Goal: Task Accomplishment & Management: Manage account settings

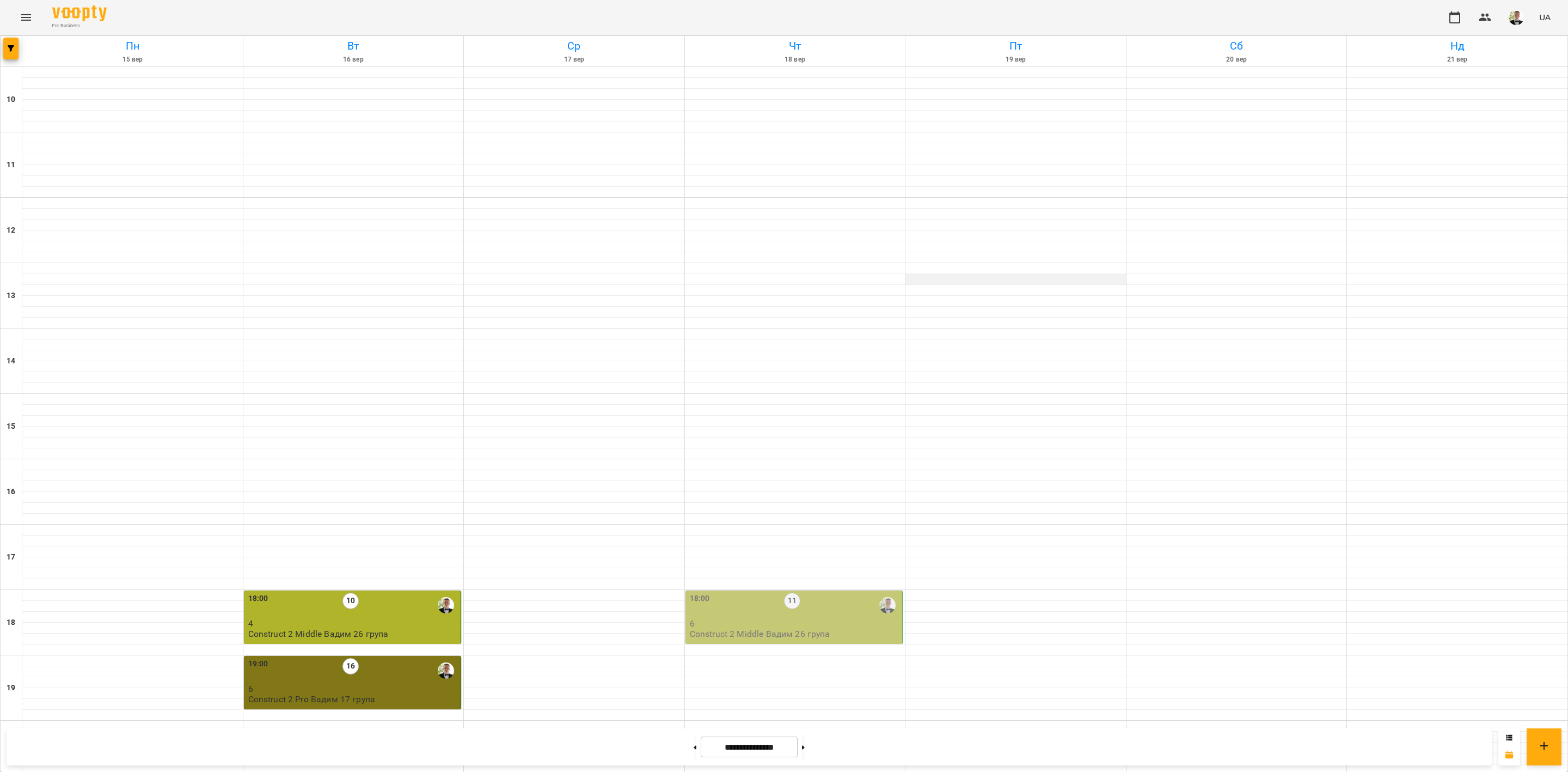
scroll to position [194, 0]
click at [812, 629] on p "Construct 2 Middle Вадим 26 група" at bounding box center [760, 634] width 140 height 9
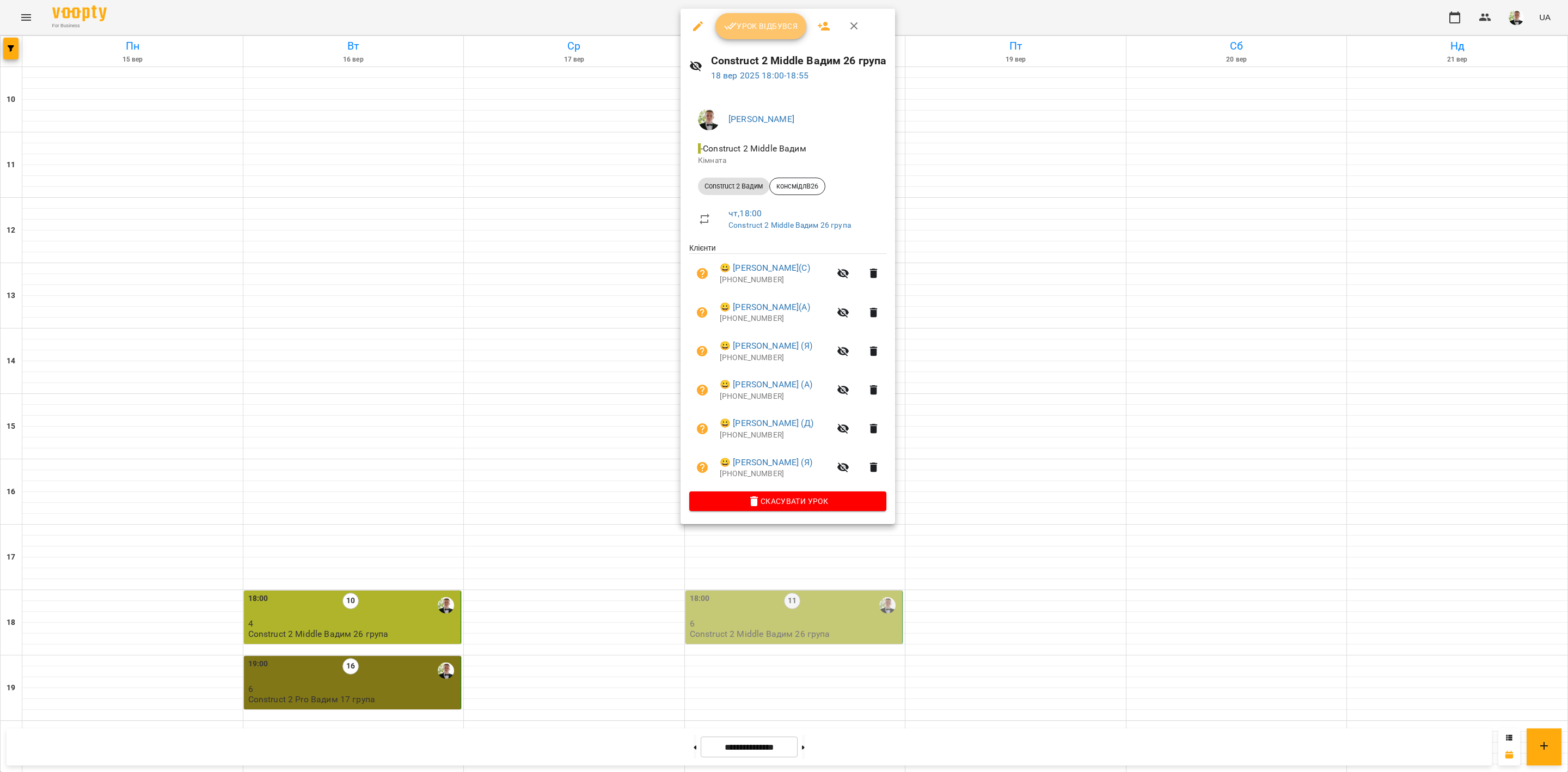
click at [784, 25] on span "Урок відбувся" at bounding box center [761, 26] width 74 height 13
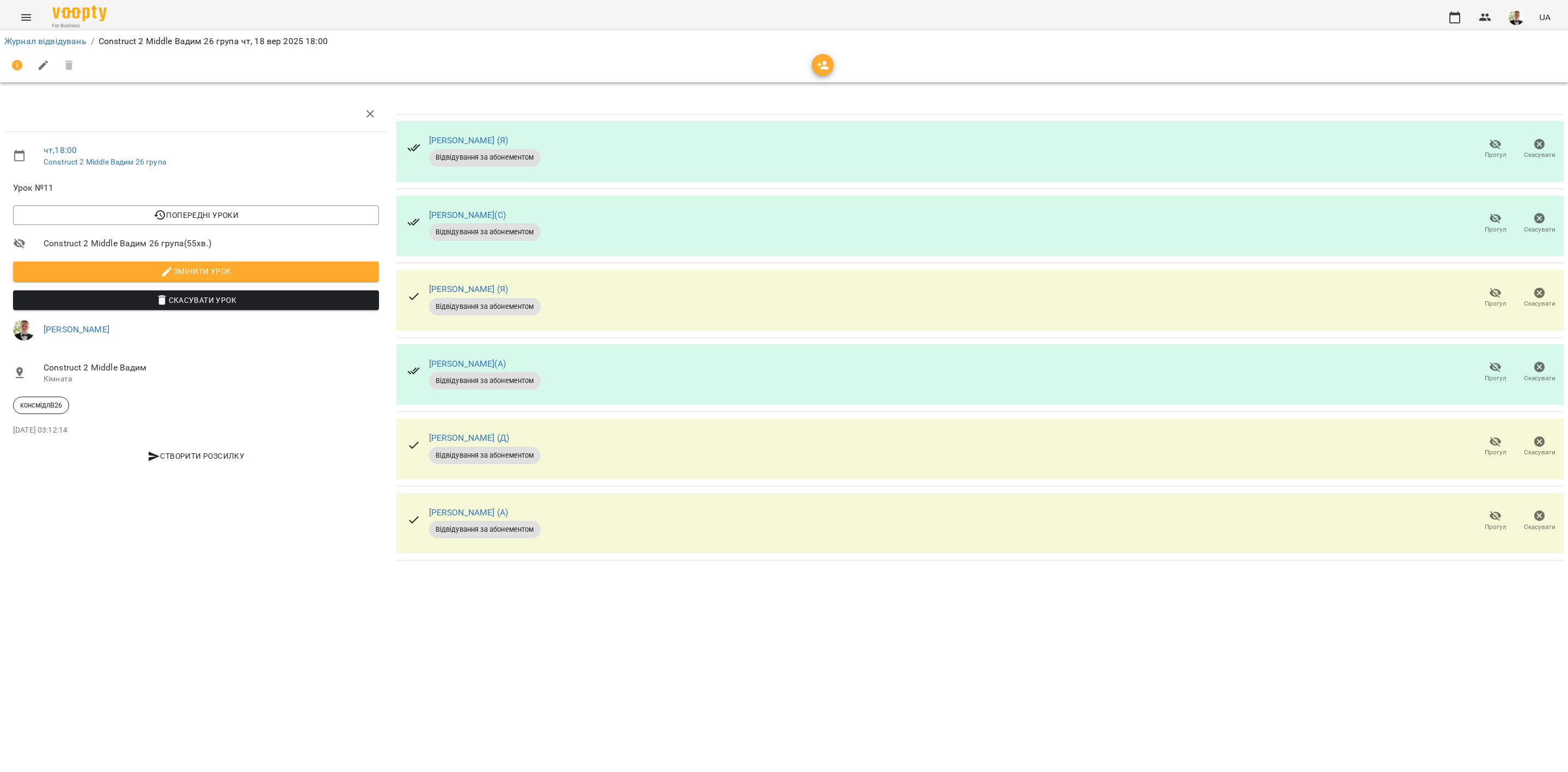
click at [1490, 147] on icon "button" at bounding box center [1495, 144] width 13 height 13
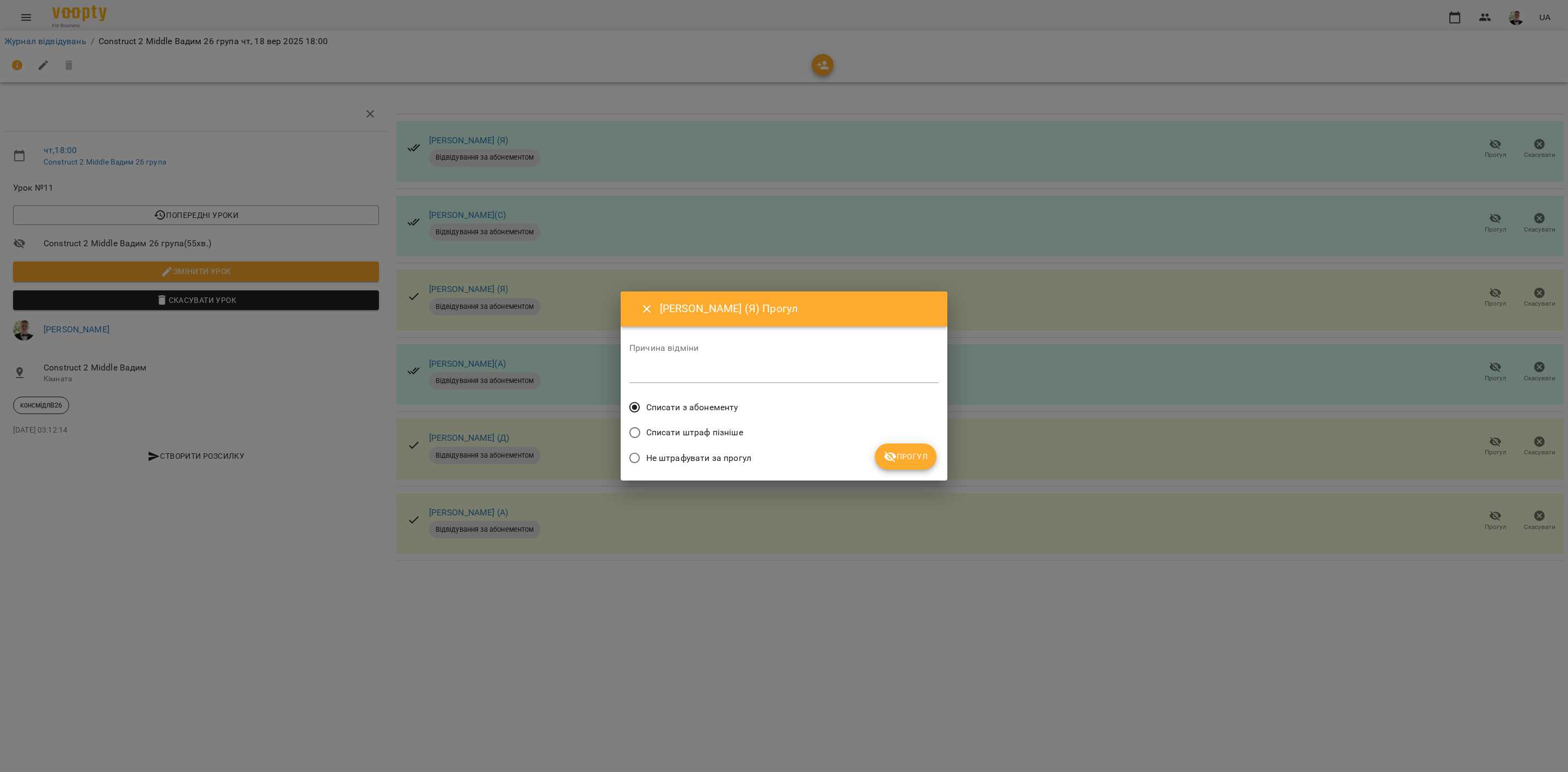
click at [892, 459] on icon "submit" at bounding box center [890, 456] width 12 height 10
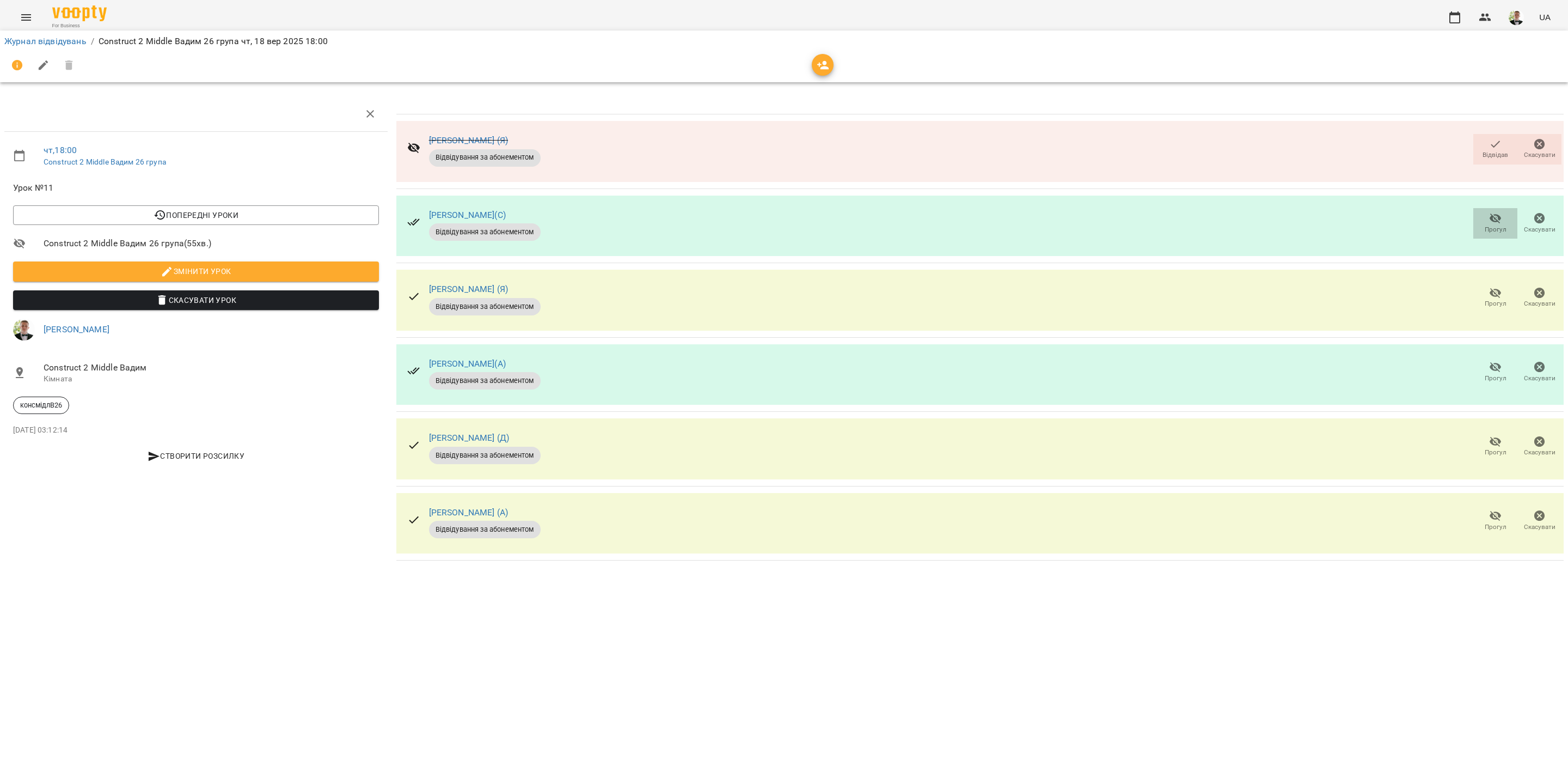
click at [1496, 218] on icon "button" at bounding box center [1495, 218] width 13 height 13
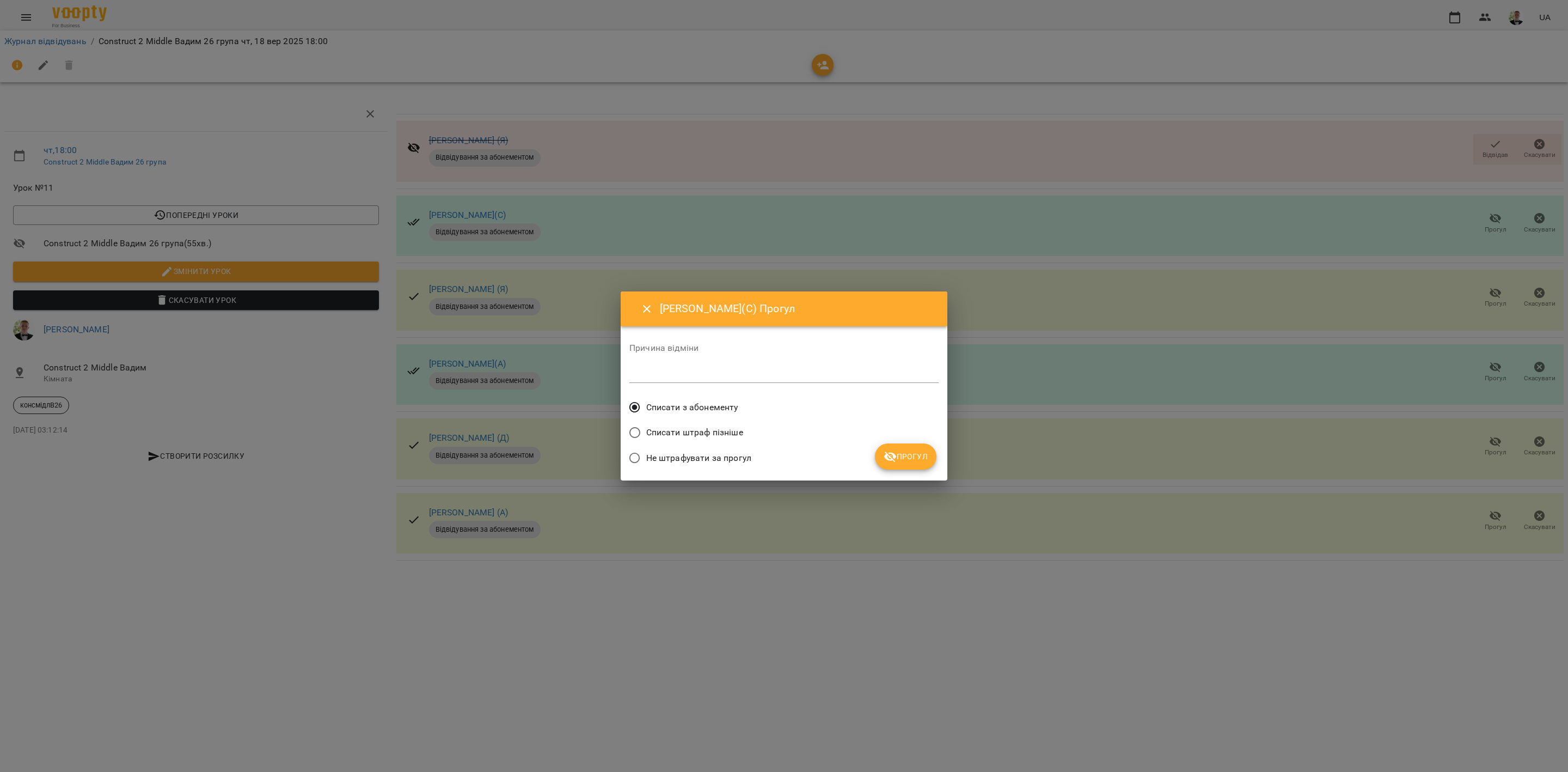
click at [906, 453] on span "Прогул" at bounding box center [905, 456] width 44 height 13
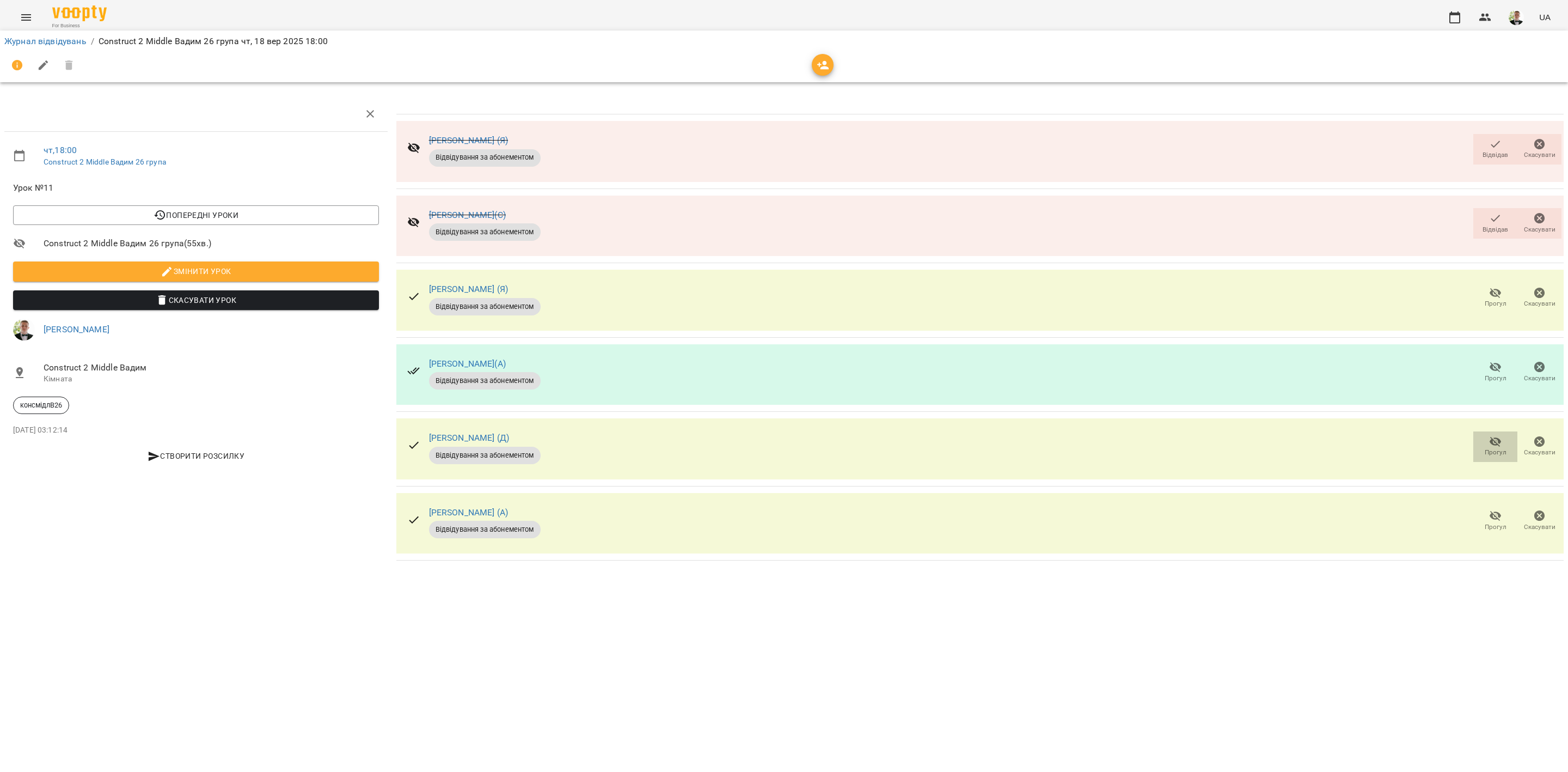
click at [1494, 442] on icon "button" at bounding box center [1495, 441] width 12 height 10
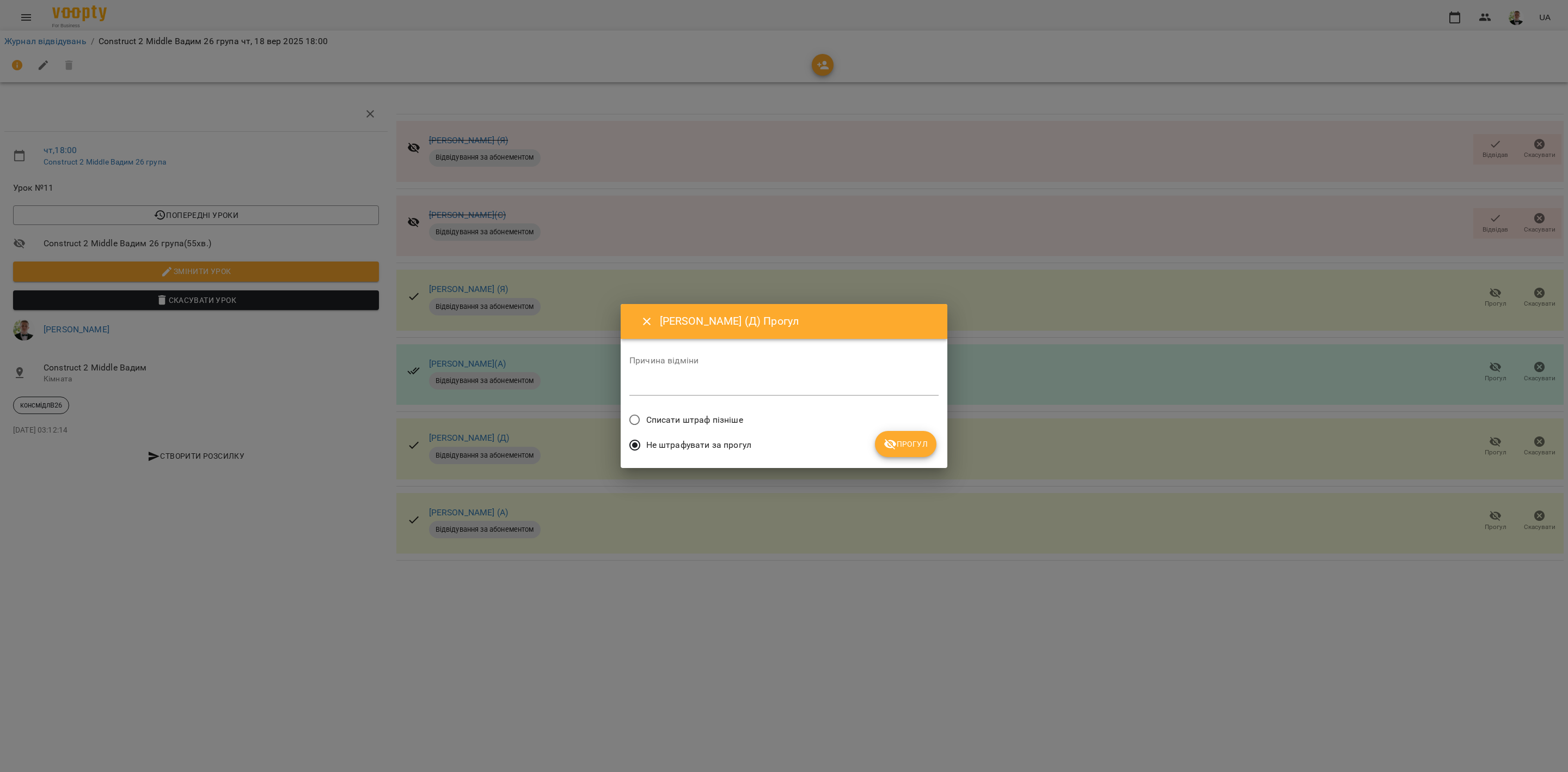
click at [724, 420] on span "Списати штраф пізніше" at bounding box center [695, 420] width 97 height 13
click at [911, 443] on span "Прогул" at bounding box center [905, 443] width 44 height 13
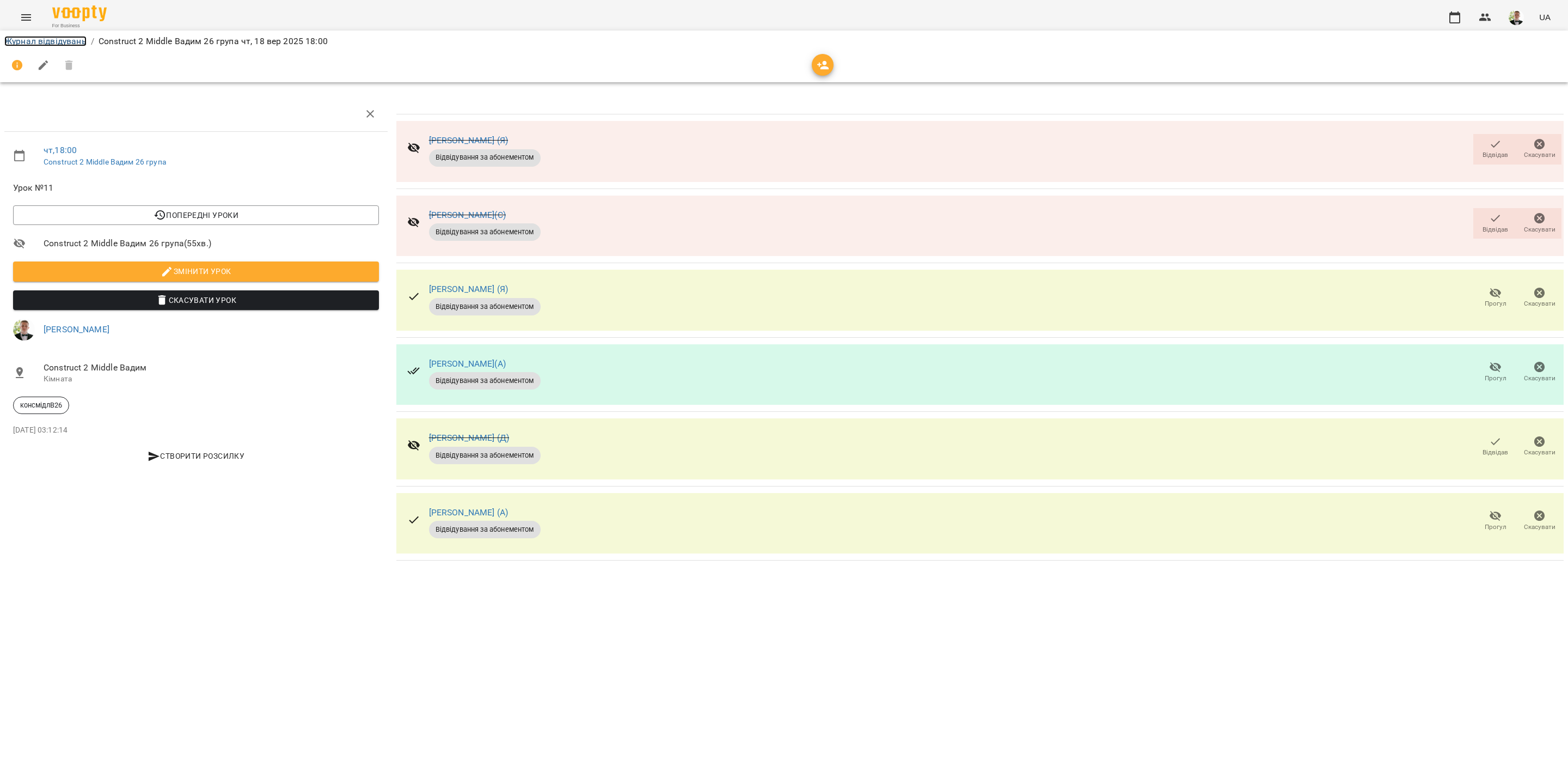
click at [59, 36] on link "Журнал відвідувань" at bounding box center [45, 40] width 82 height 10
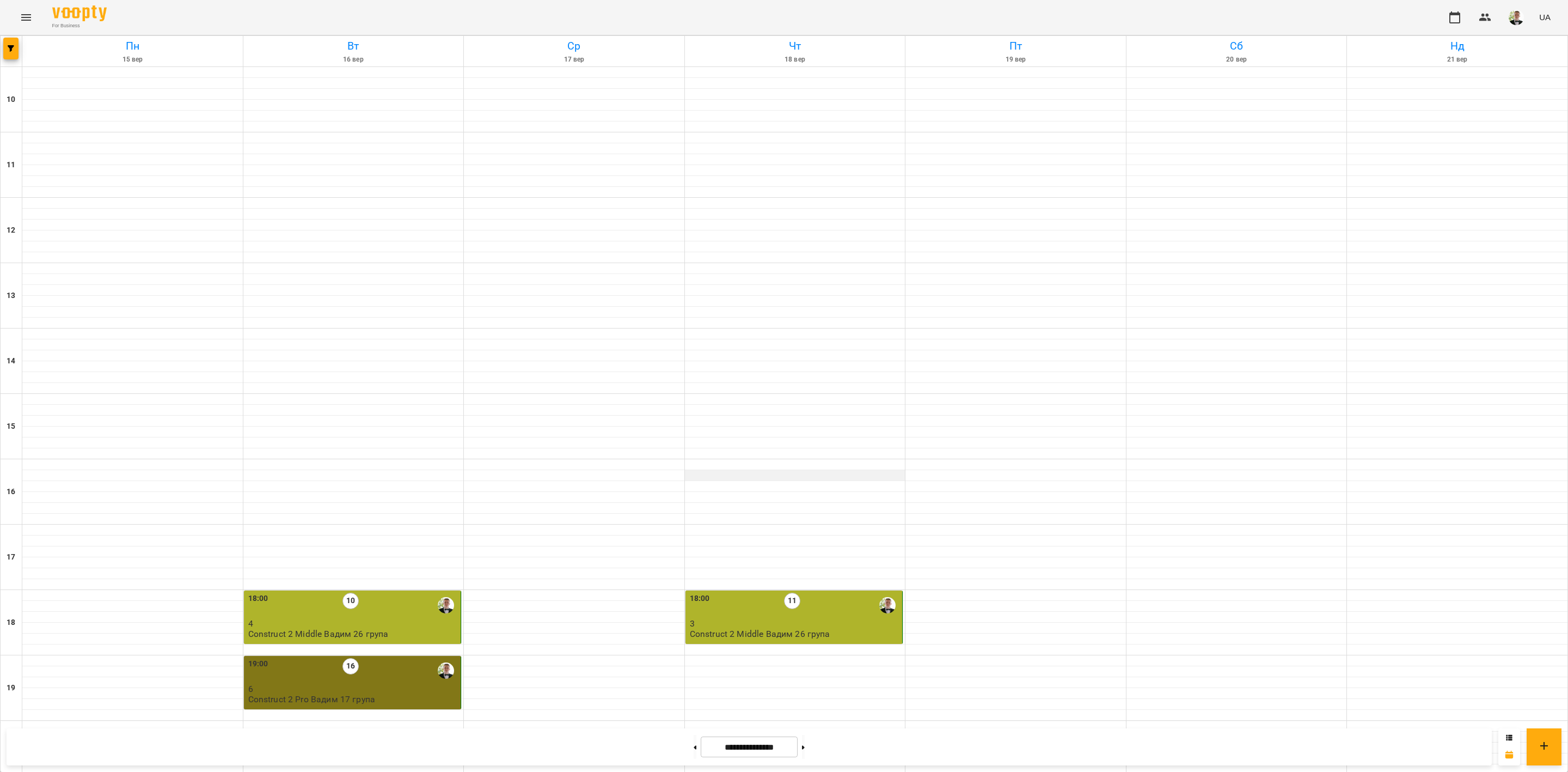
scroll to position [194, 0]
click at [761, 619] on p "3" at bounding box center [795, 624] width 210 height 9
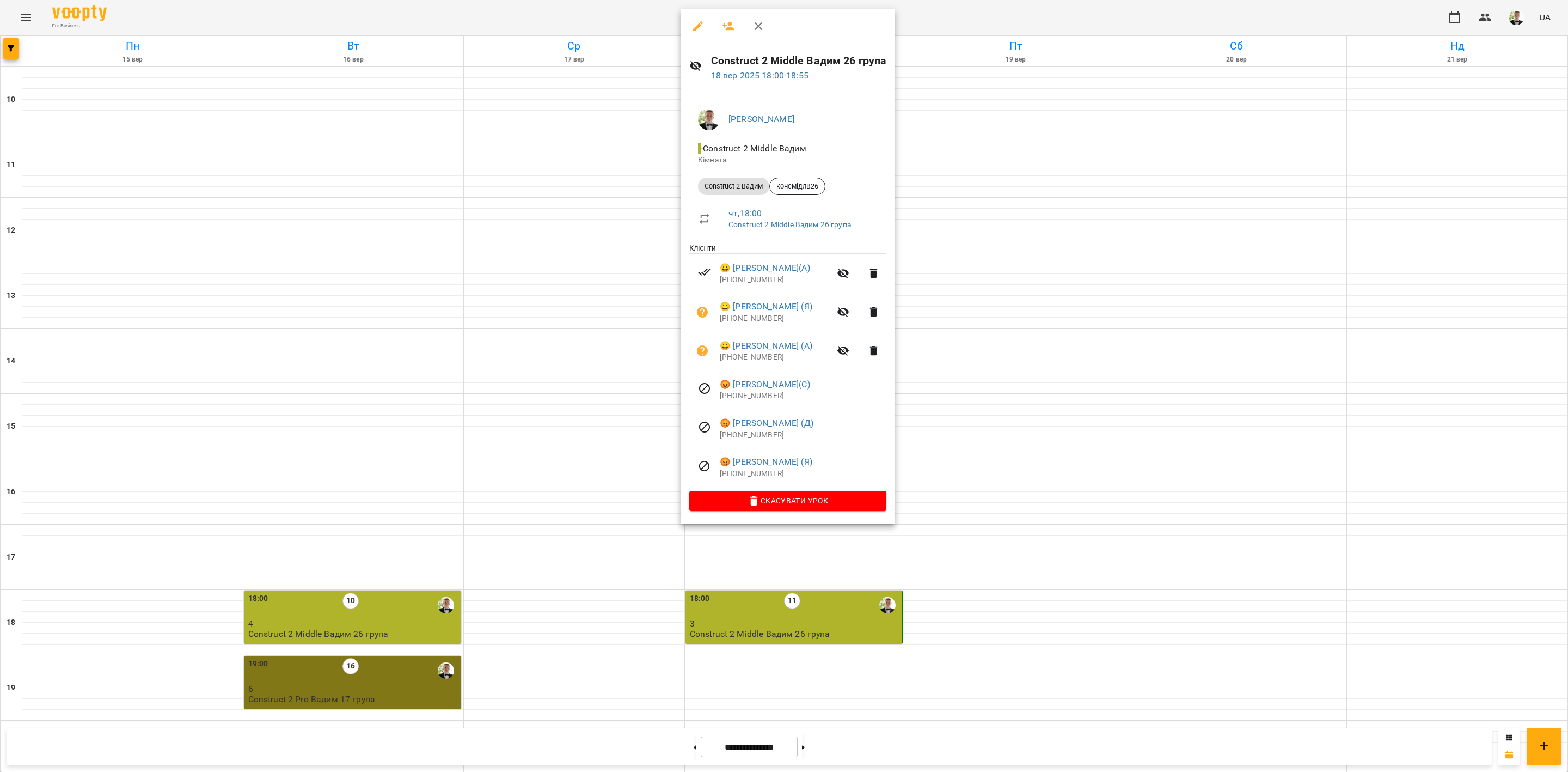
click at [695, 24] on icon "button" at bounding box center [697, 26] width 13 height 13
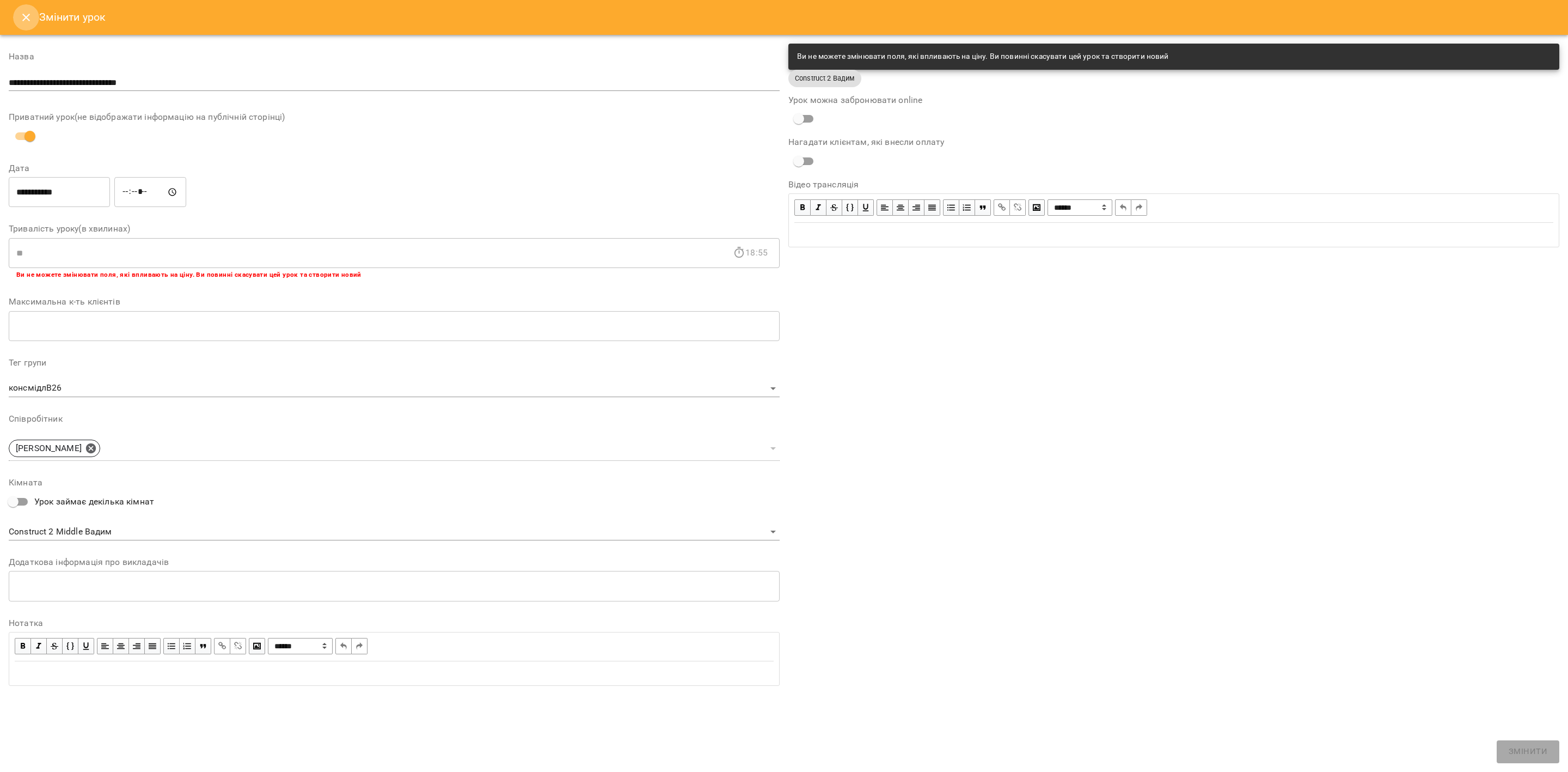
click at [20, 15] on icon "Close" at bounding box center [26, 17] width 13 height 13
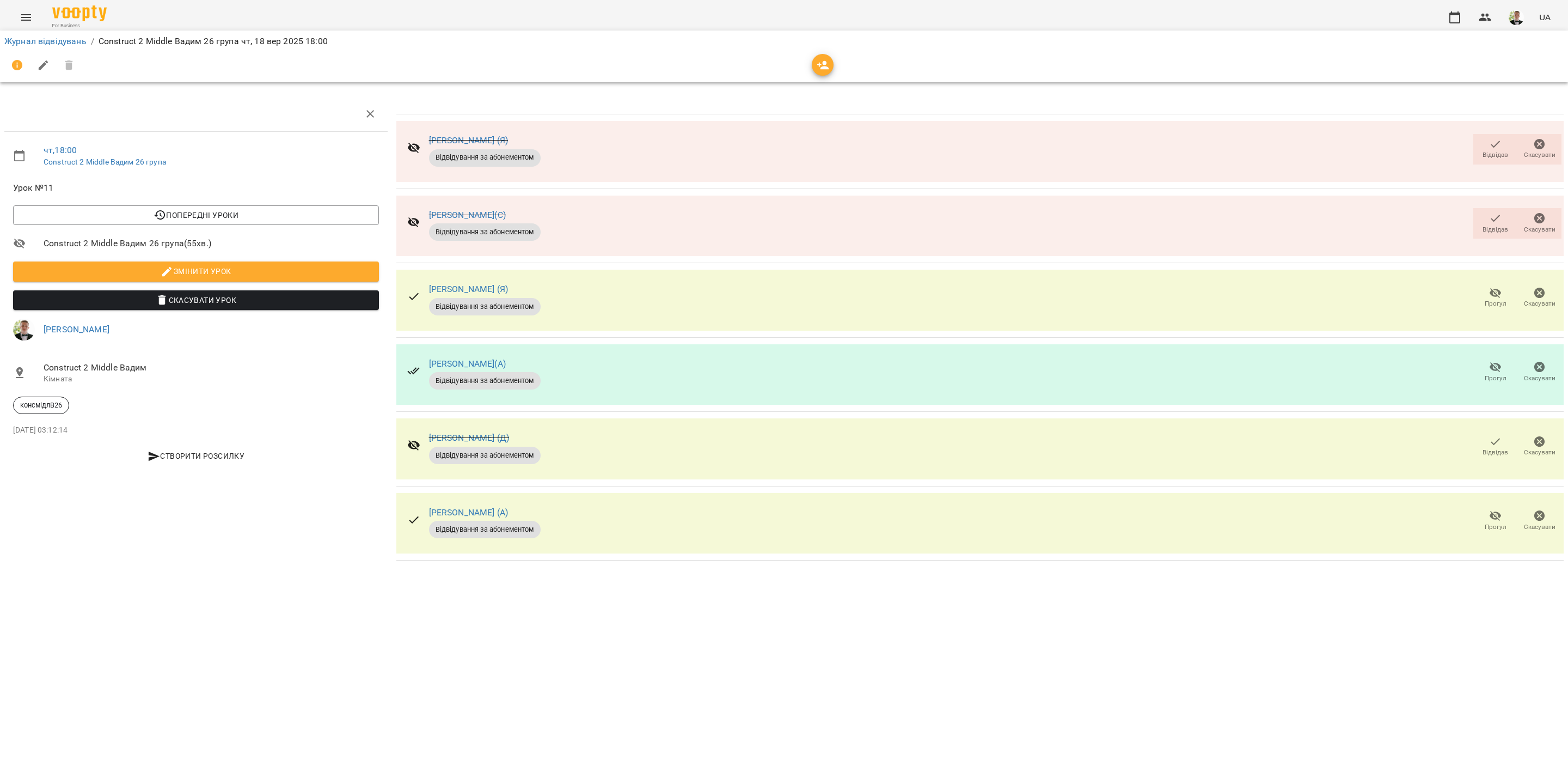
click at [1488, 151] on span "Відвідав" at bounding box center [1495, 155] width 26 height 9
